Goal: Browse casually

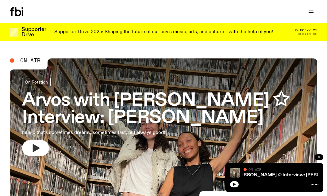
click at [45, 149] on button "button" at bounding box center [35, 148] width 27 height 16
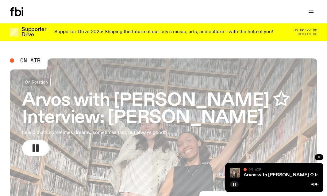
click at [37, 146] on rect "button" at bounding box center [37, 147] width 2 height 7
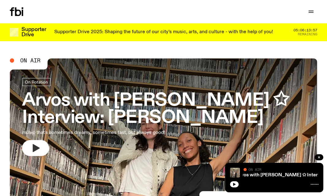
click at [31, 148] on icon "button" at bounding box center [36, 148] width 10 height 10
click at [34, 146] on icon "button" at bounding box center [36, 148] width 7 height 8
